Goal: Task Accomplishment & Management: Manage account settings

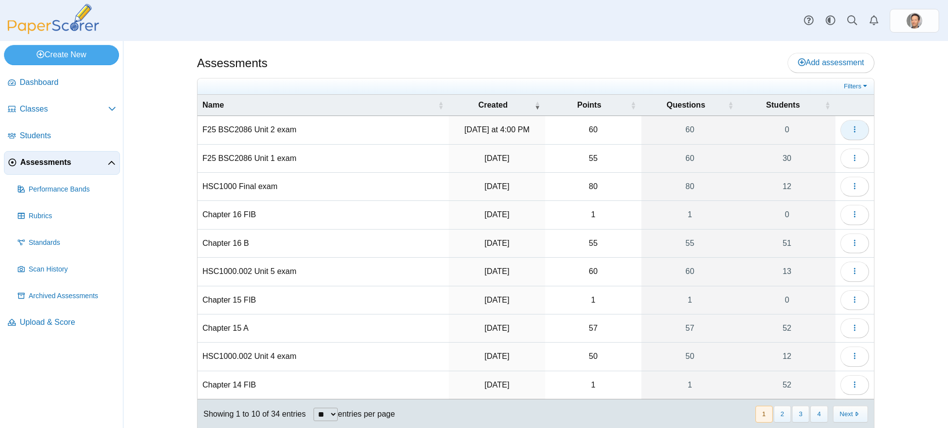
click at [856, 133] on button "button" at bounding box center [854, 130] width 29 height 20
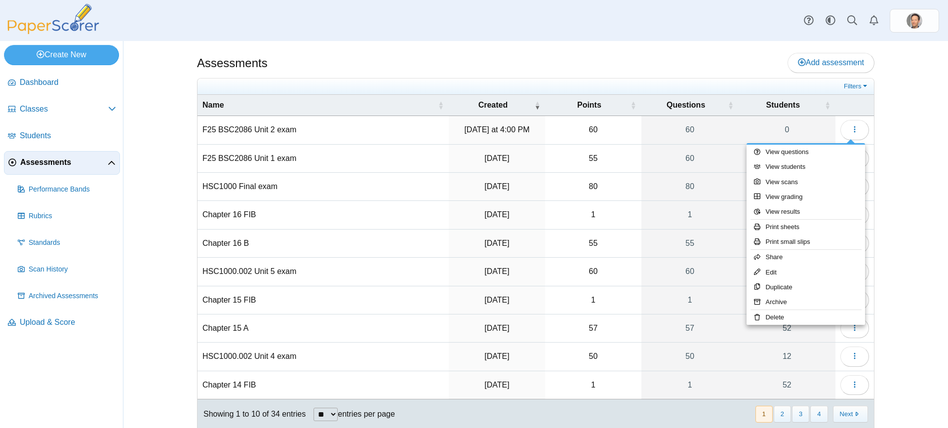
click at [242, 127] on td "F25 BSC2086 Unit 2 exam" at bounding box center [322, 130] width 251 height 28
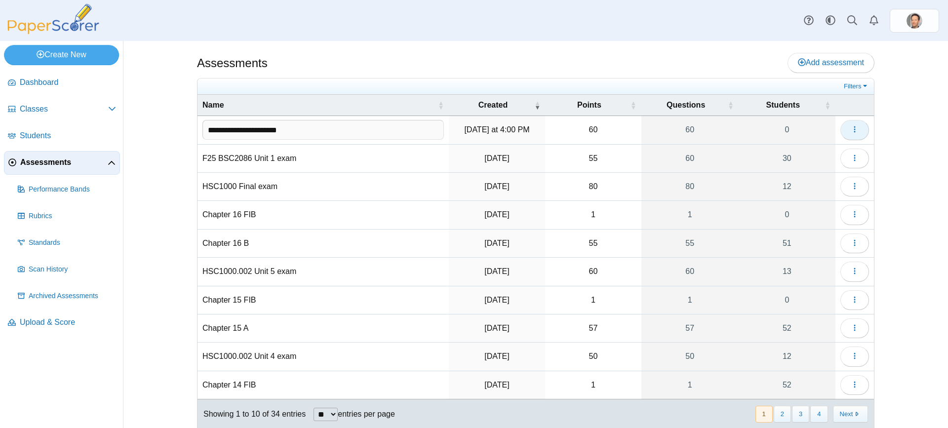
click at [864, 131] on button "button" at bounding box center [854, 130] width 29 height 20
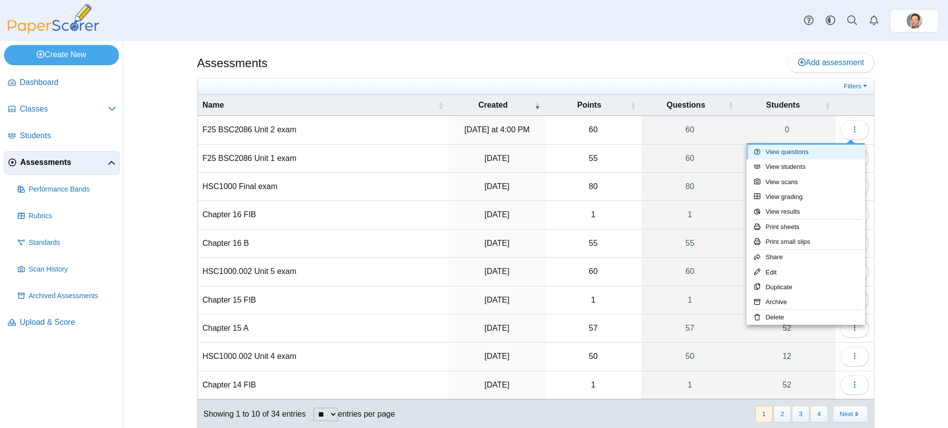
click at [799, 155] on link "View questions" at bounding box center [805, 152] width 118 height 15
